Goal: Task Accomplishment & Management: Complete application form

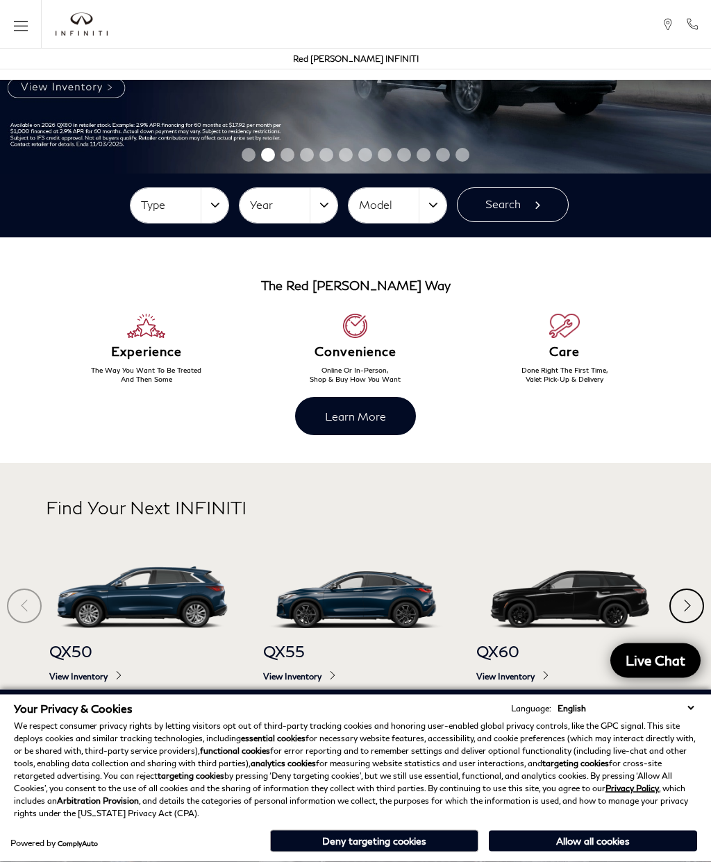
scroll to position [174, 0]
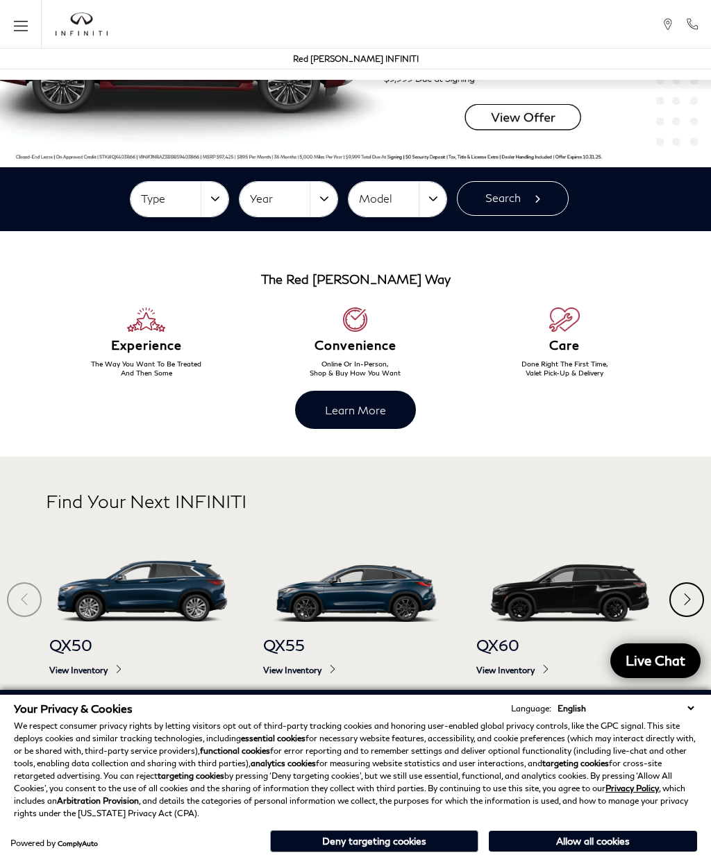
click at [665, 852] on button "Allow all cookies" at bounding box center [593, 841] width 208 height 21
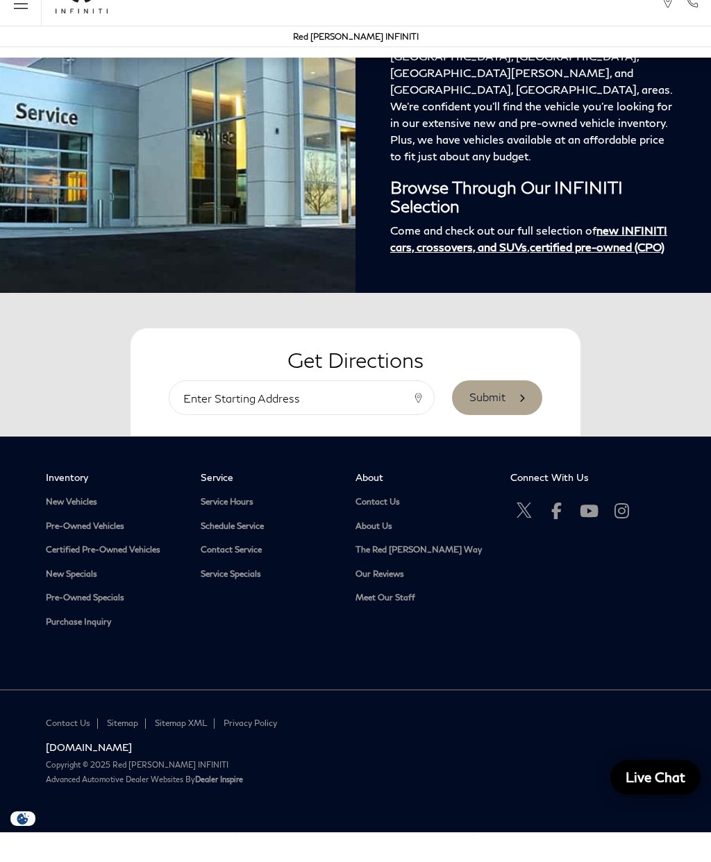
scroll to position [1999, 0]
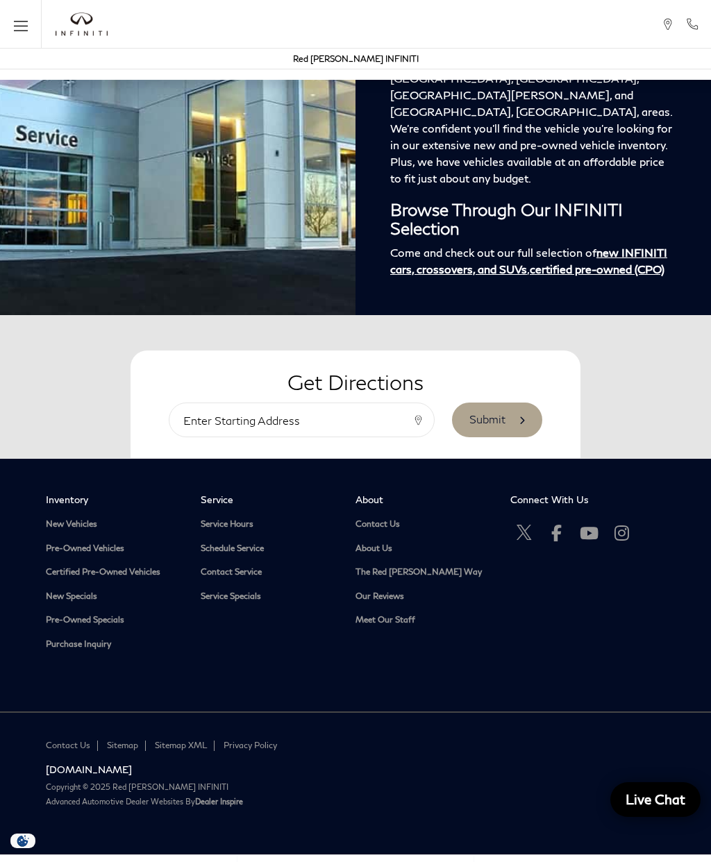
click at [394, 530] on link "Contact Us" at bounding box center [423, 524] width 134 height 10
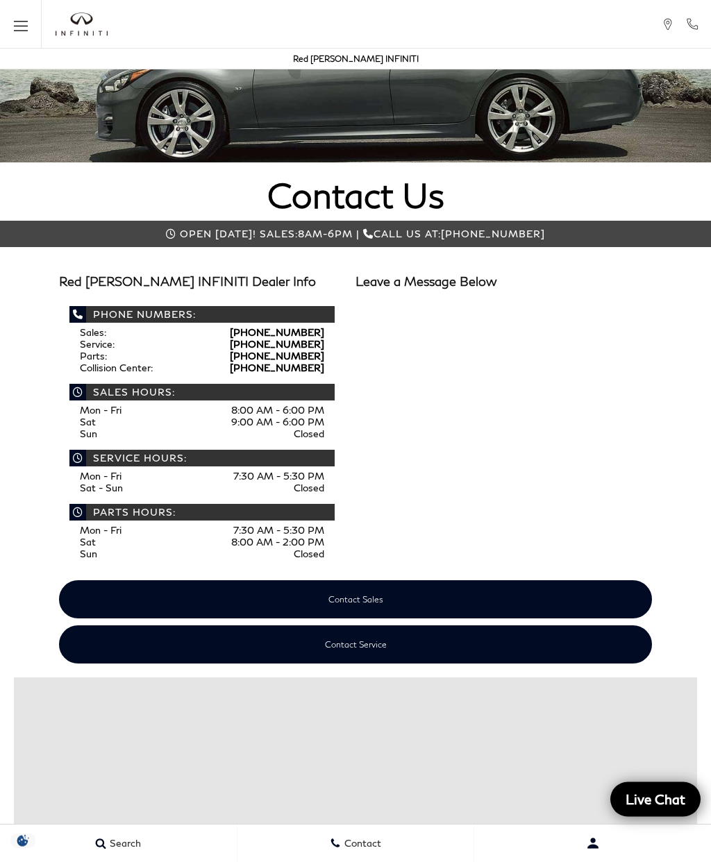
scroll to position [92, 0]
click at [468, 644] on link "Contact Service" at bounding box center [356, 645] width 594 height 38
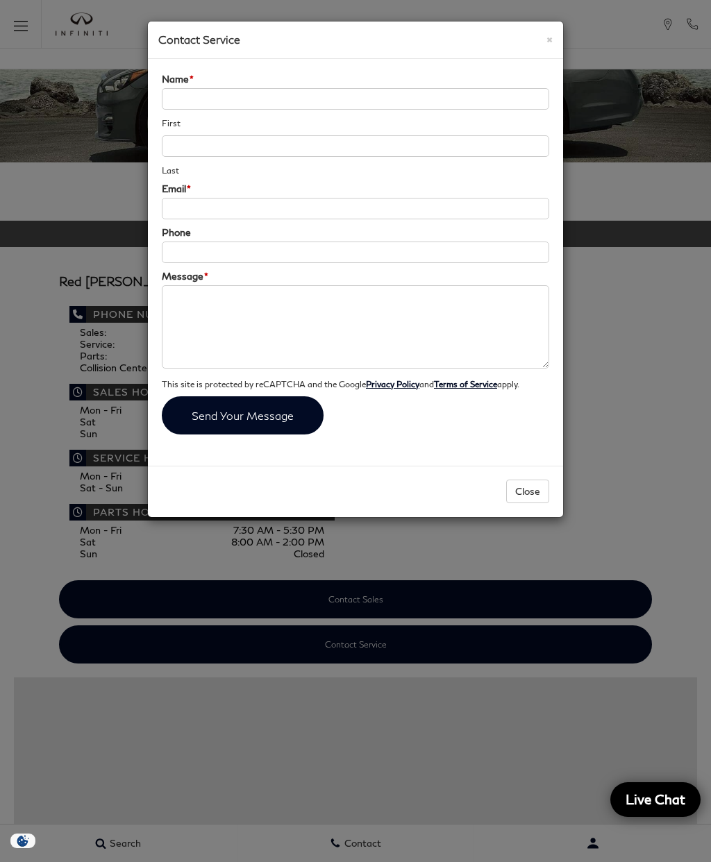
scroll to position [0, 0]
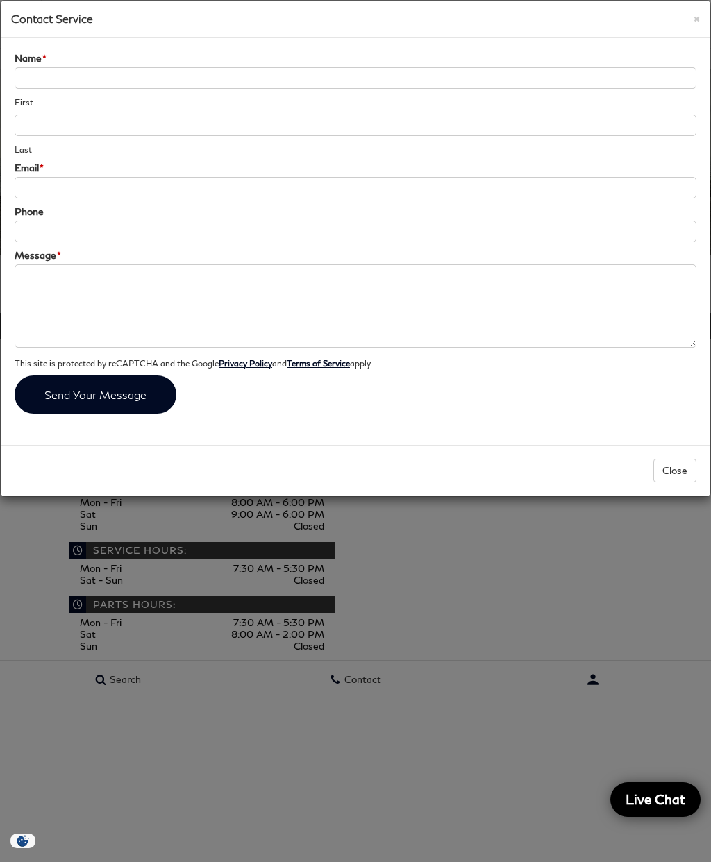
click at [487, 76] on input "Name *" at bounding box center [356, 78] width 682 height 22
type input "Johnna"
type input "Chapman"
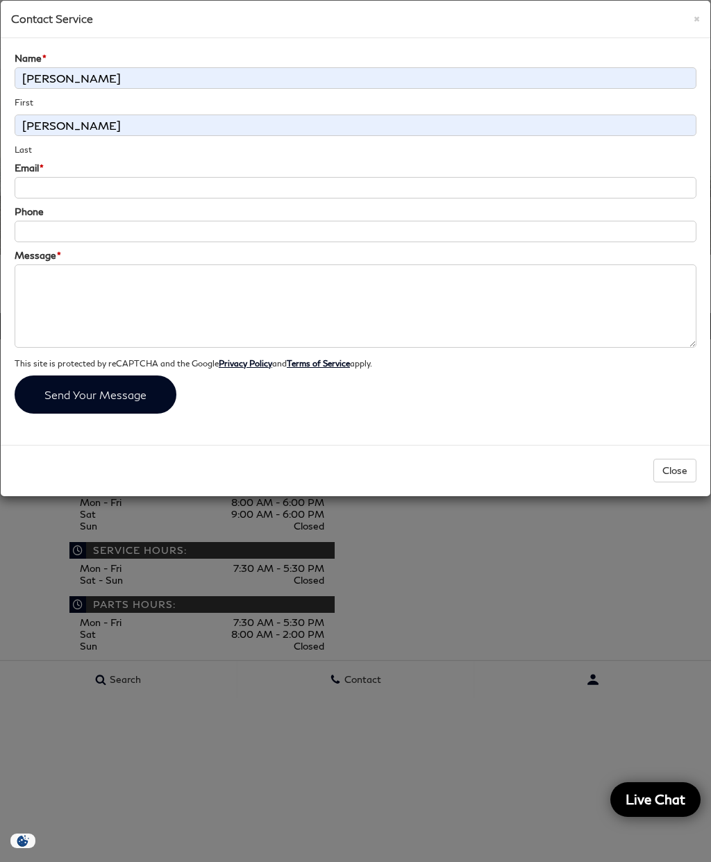
type input "johnnagchapman@gmail.com"
type input "(719) 229-5107"
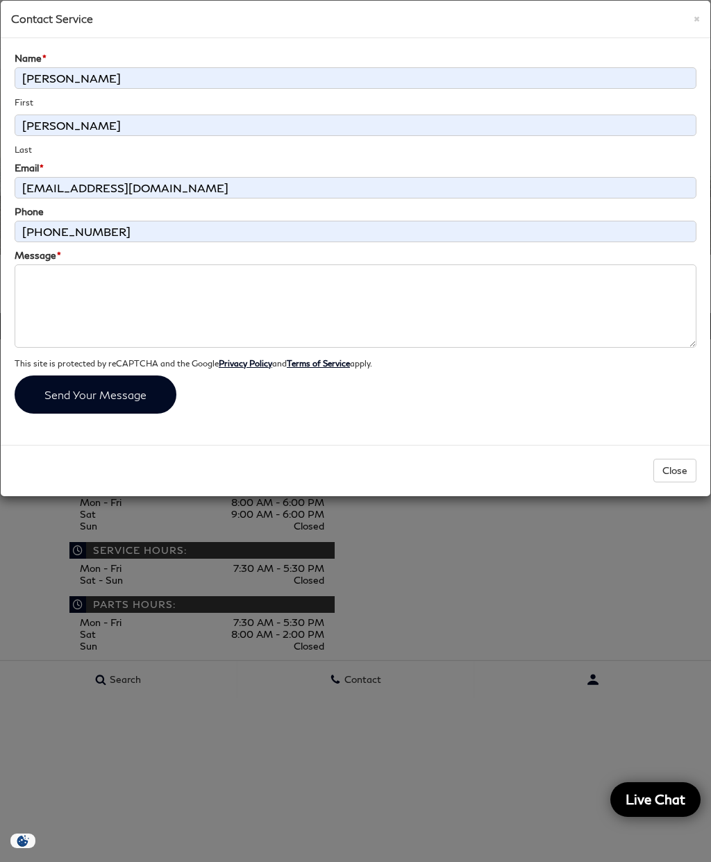
click at [381, 296] on textarea "Message *" at bounding box center [356, 306] width 682 height 83
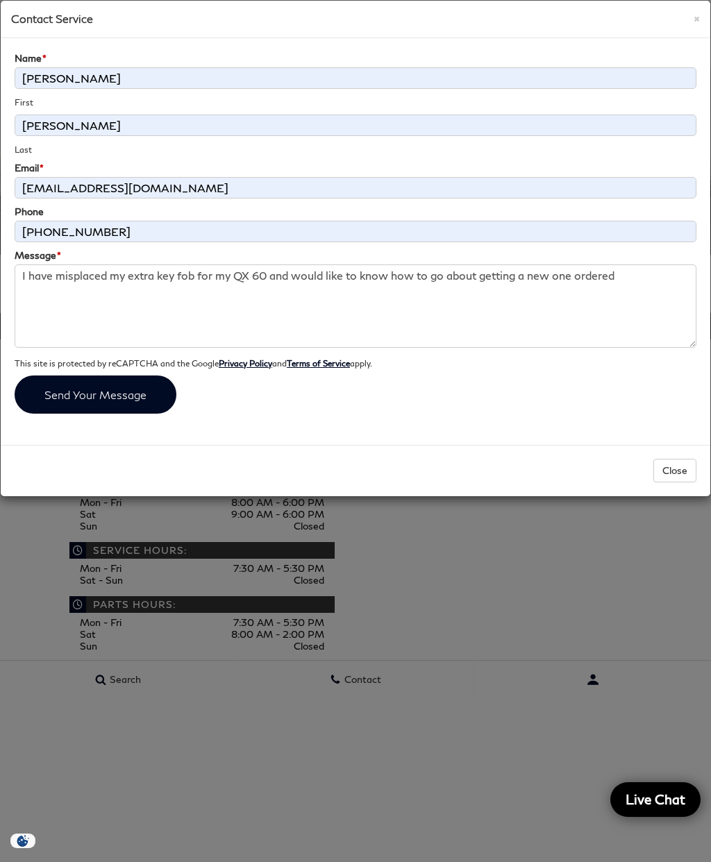
type textarea "I have misplaced my extra key fob for my QX 60 and would like to know how to go…"
